Goal: Transaction & Acquisition: Register for event/course

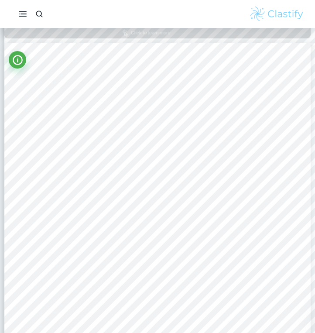
scroll to position [483, 0]
click at [98, 0] on div at bounding box center [157, 14] width 315 height 28
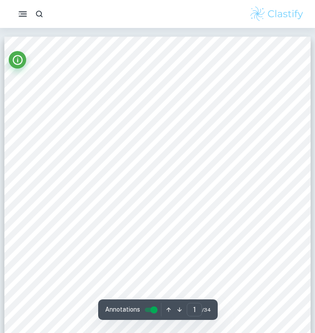
click at [17, 6] on div at bounding box center [20, 14] width 21 height 18
click at [22, 13] on icon "button" at bounding box center [22, 14] width 11 height 11
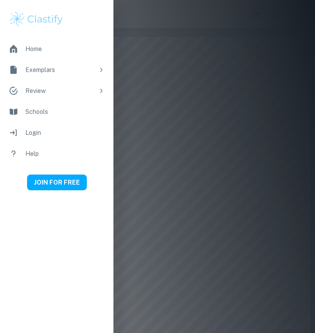
click at [163, 109] on div at bounding box center [157, 166] width 315 height 333
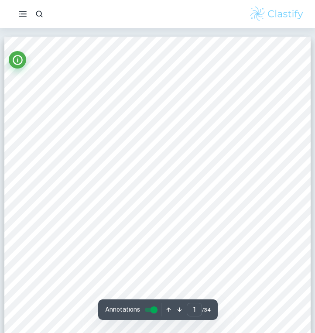
click at [286, 22] on img at bounding box center [276, 13] width 55 height 17
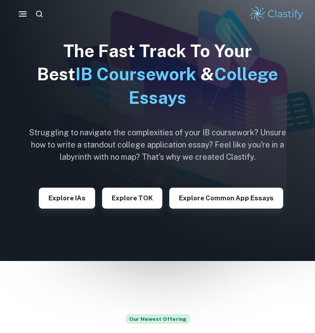
scroll to position [14, 0]
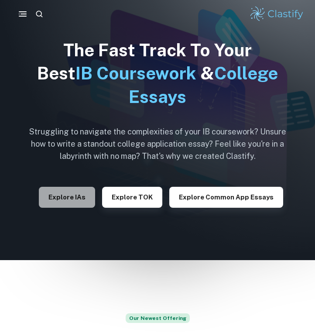
click at [84, 200] on button "Explore IAs" at bounding box center [67, 197] width 56 height 21
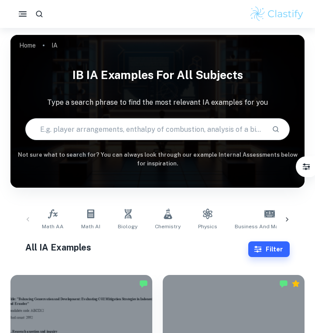
click at [182, 126] on input "text" at bounding box center [146, 129] width 240 height 24
type input "u"
type input "business sl"
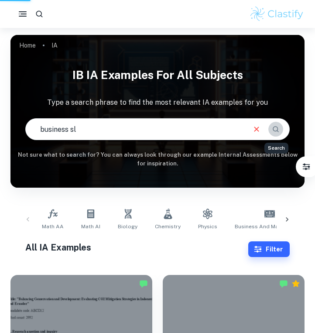
click at [274, 130] on icon "Search" at bounding box center [276, 129] width 8 height 8
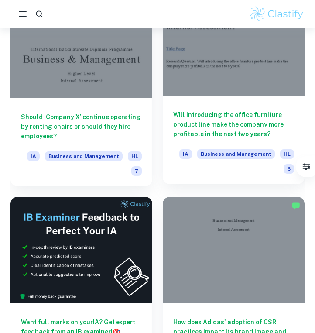
scroll to position [542, 0]
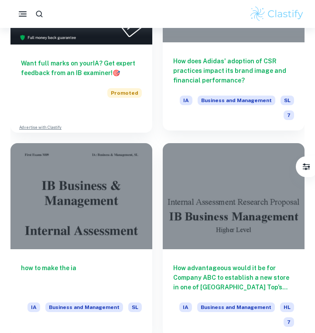
click at [204, 75] on h6 "How does Adidas' adoption of CSR practices impact its brand image and financial…" at bounding box center [233, 70] width 121 height 29
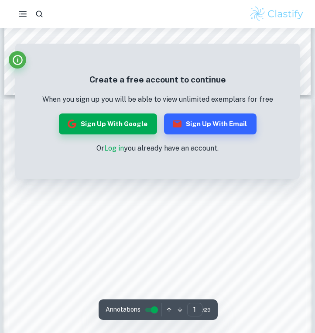
scroll to position [383, 0]
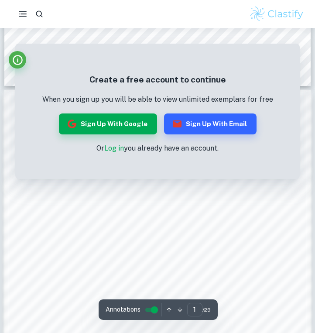
click at [109, 149] on link "Log in" at bounding box center [114, 148] width 20 height 8
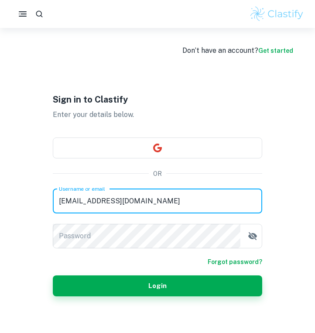
type input "guo.li2526@cisbeijing.com"
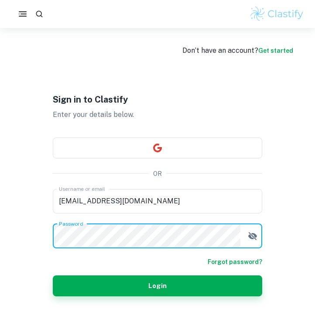
click at [158, 286] on button "Login" at bounding box center [158, 285] width 210 height 21
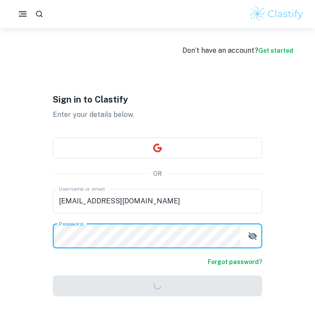
click at [252, 243] on button "button" at bounding box center [252, 235] width 17 height 17
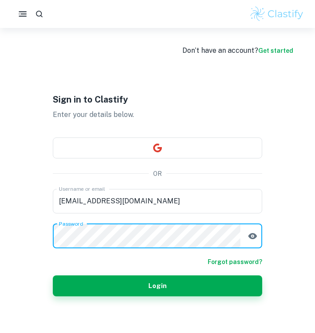
click at [113, 313] on div "Sign in to Clastify Enter your details below. OR Username or email guo.li2526@c…" at bounding box center [158, 194] width 210 height 333
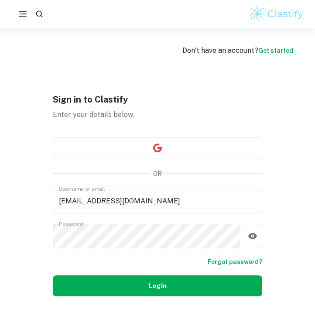
click at [113, 291] on button "Login" at bounding box center [158, 285] width 210 height 21
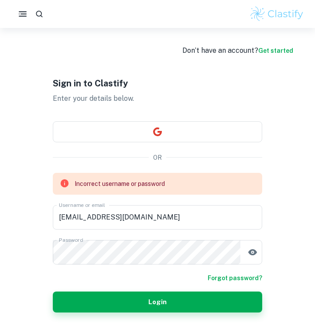
click at [266, 54] on div "Don’t have an account? Get started" at bounding box center [237, 50] width 111 height 10
click at [287, 53] on link "Get started" at bounding box center [275, 50] width 35 height 7
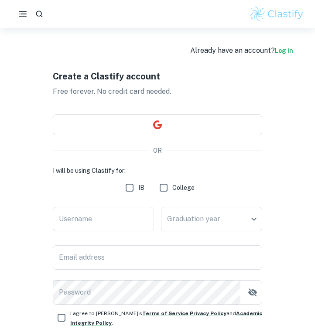
click at [131, 191] on input "IB" at bounding box center [129, 187] width 17 height 17
checkbox input "true"
click at [131, 218] on input "Username" at bounding box center [103, 219] width 101 height 24
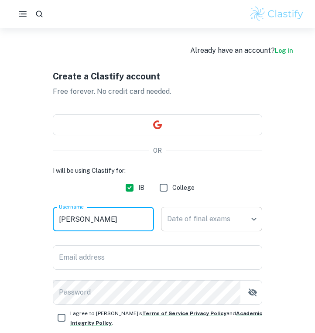
type input "Fiona"
click at [187, 225] on body "We value your privacy We use cookies to enhance your browsing experience, serve…" at bounding box center [157, 194] width 315 height 333
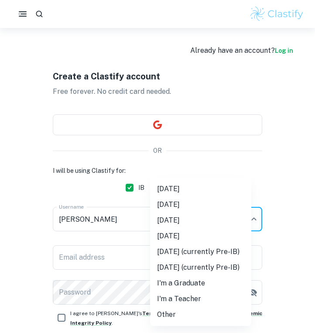
click at [184, 224] on li "May 2026" at bounding box center [200, 221] width 101 height 16
type input "M26"
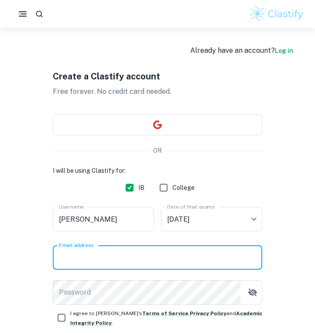
click at [138, 250] on input "Email address" at bounding box center [158, 257] width 210 height 24
type input "G"
type input "guo.li2526@cisbeijing.com"
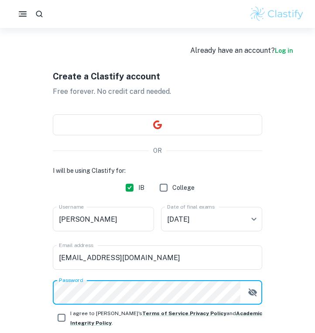
click at [81, 282] on div "Password Password" at bounding box center [158, 292] width 210 height 24
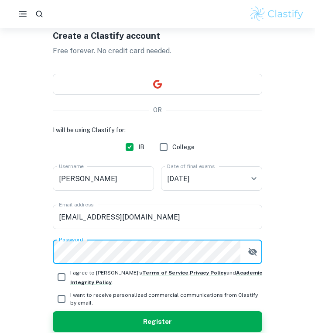
scroll to position [46, 0]
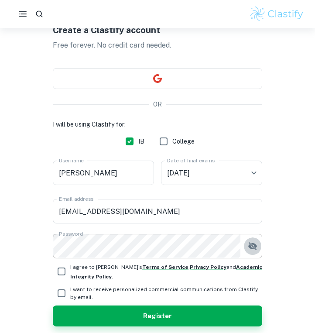
click at [246, 251] on button "button" at bounding box center [252, 246] width 17 height 17
click at [63, 267] on input "I agree to Clastify's Terms of Service , Privacy Policy and Academic Integrity …" at bounding box center [61, 271] width 17 height 17
checkbox input "true"
click at [63, 290] on input "I want to receive personalized commercial communications from Clastify by email." at bounding box center [61, 293] width 17 height 17
checkbox input "true"
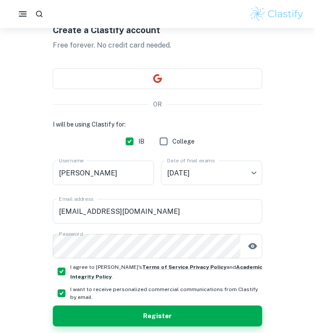
click at [69, 304] on div "I will be using Clastify for: IB College Username Fiona Username Date of final …" at bounding box center [158, 223] width 210 height 207
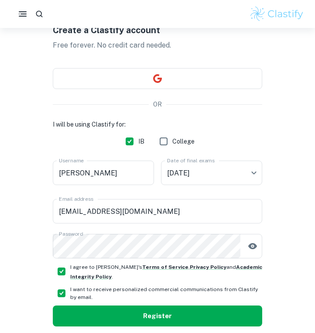
click at [70, 310] on button "Register" at bounding box center [158, 316] width 210 height 21
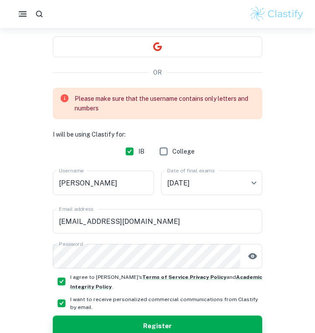
scroll to position [80, 0]
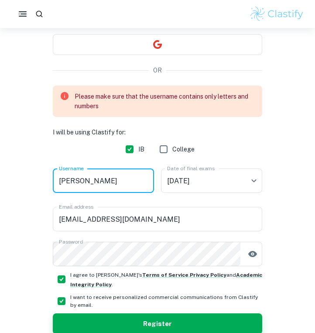
click at [115, 183] on input "Fiona" at bounding box center [103, 181] width 101 height 24
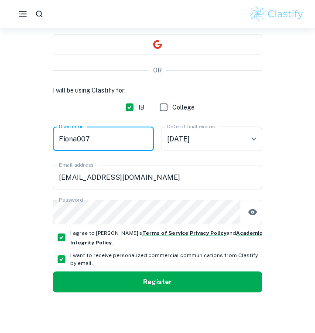
type input "Fiona007"
click at [141, 282] on button "Register" at bounding box center [158, 282] width 210 height 21
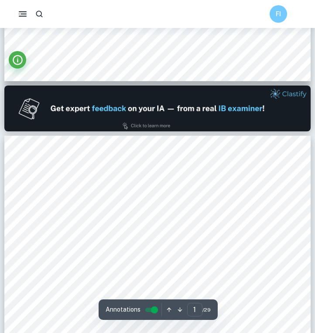
type input "2"
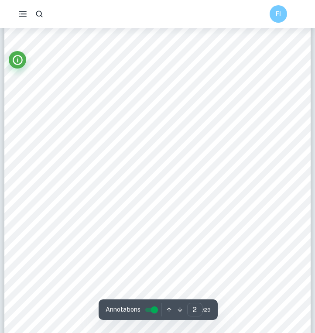
scroll to position [507, 0]
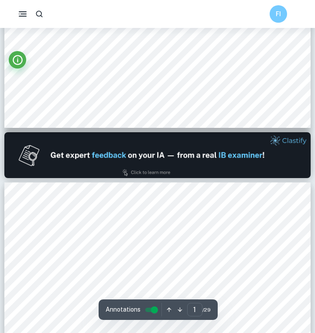
type input "2"
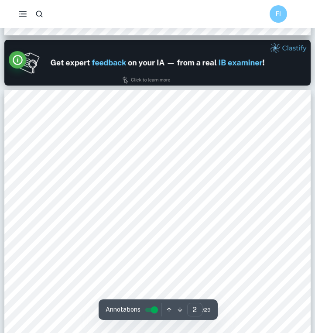
scroll to position [438, 0]
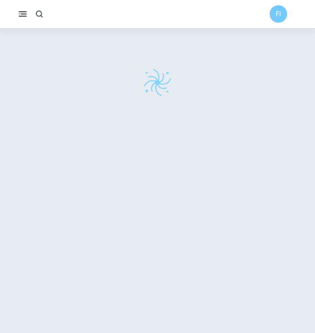
click at [21, 20] on button "button" at bounding box center [22, 13] width 17 height 17
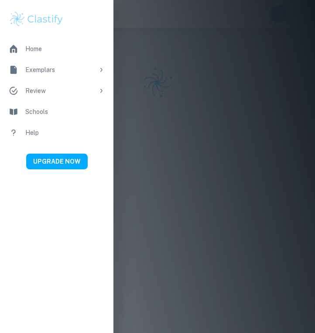
click at [231, 62] on div at bounding box center [157, 166] width 315 height 333
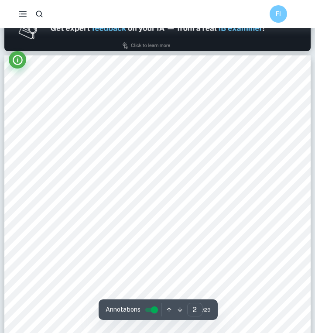
scroll to position [473, 0]
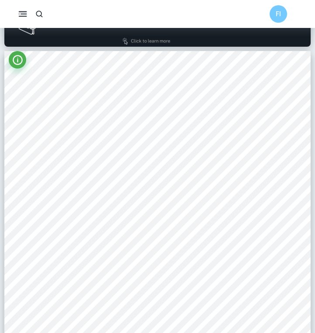
click at [27, 17] on icon "button" at bounding box center [22, 14] width 11 height 11
type input "1"
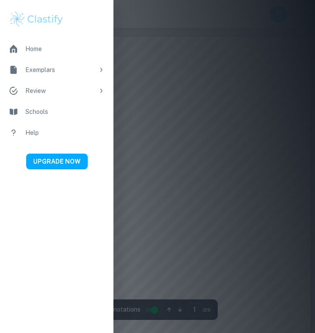
scroll to position [0, 0]
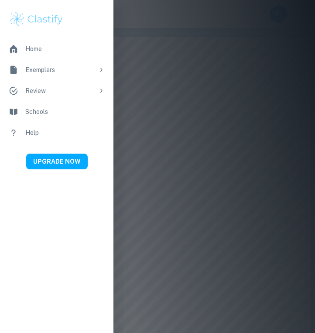
click at [144, 51] on div at bounding box center [157, 166] width 315 height 333
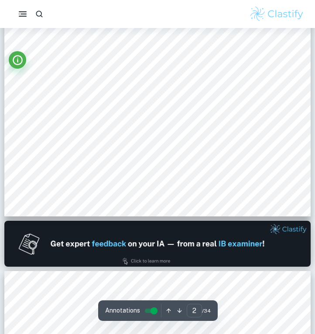
scroll to position [531, 0]
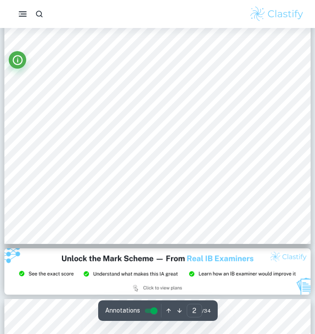
type input "3"
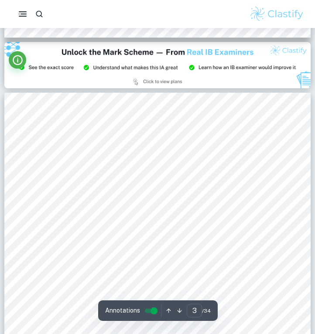
scroll to position [930, 0]
